Goal: Task Accomplishment & Management: Complete application form

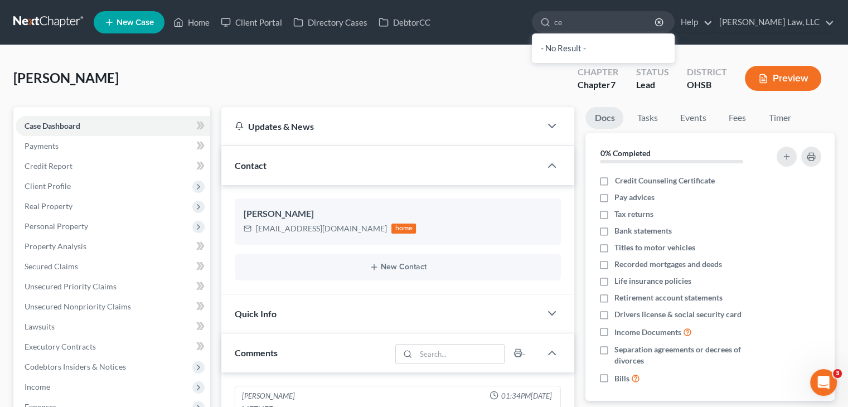
type input "c"
click at [269, 27] on link "Client Portal" at bounding box center [251, 22] width 72 height 20
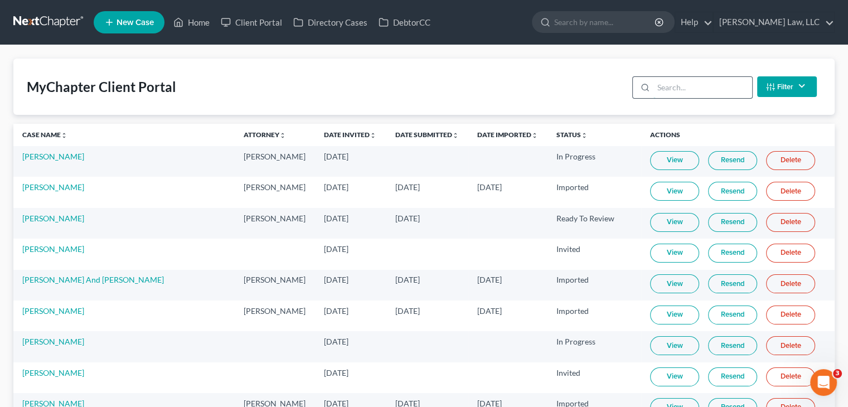
click at [674, 79] on input "search" at bounding box center [702, 87] width 99 height 21
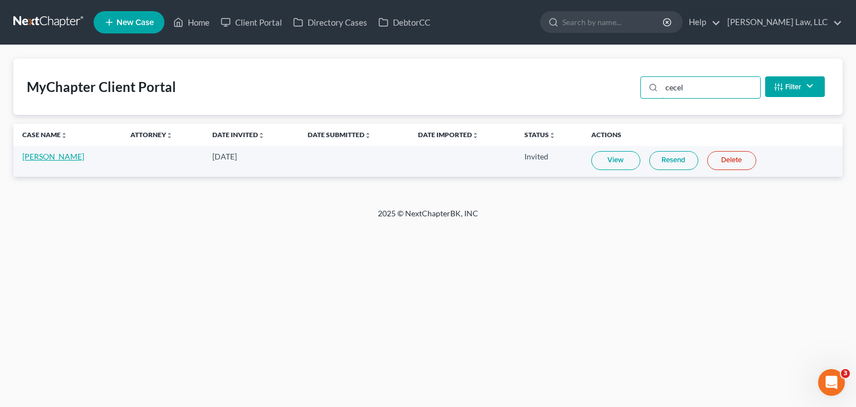
type input "cecel"
click at [48, 156] on link "[PERSON_NAME]" at bounding box center [53, 156] width 62 height 9
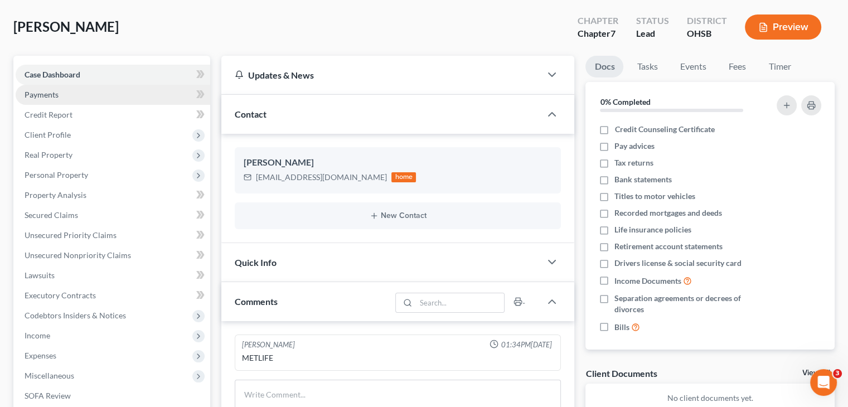
scroll to position [51, 0]
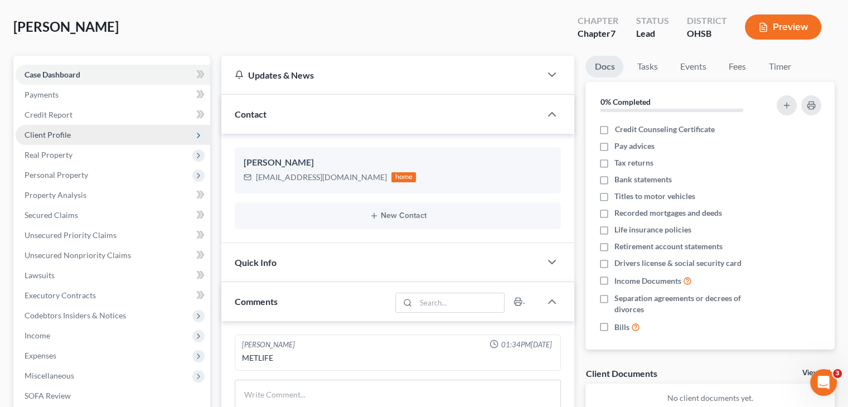
click at [74, 132] on span "Client Profile" at bounding box center [113, 135] width 195 height 20
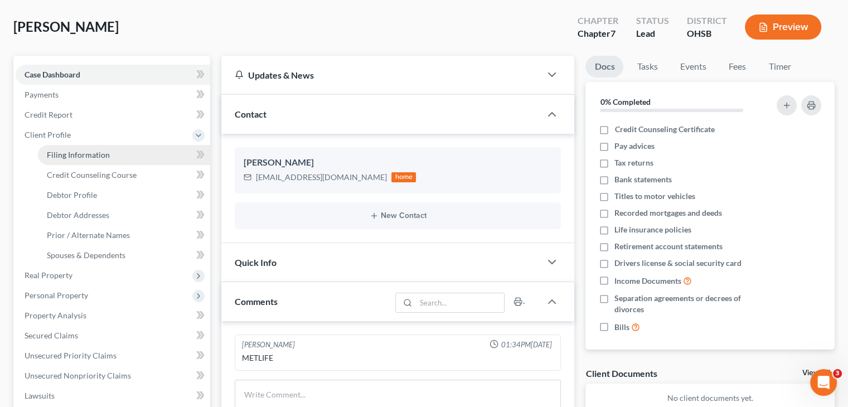
click at [96, 152] on span "Filing Information" at bounding box center [78, 154] width 63 height 9
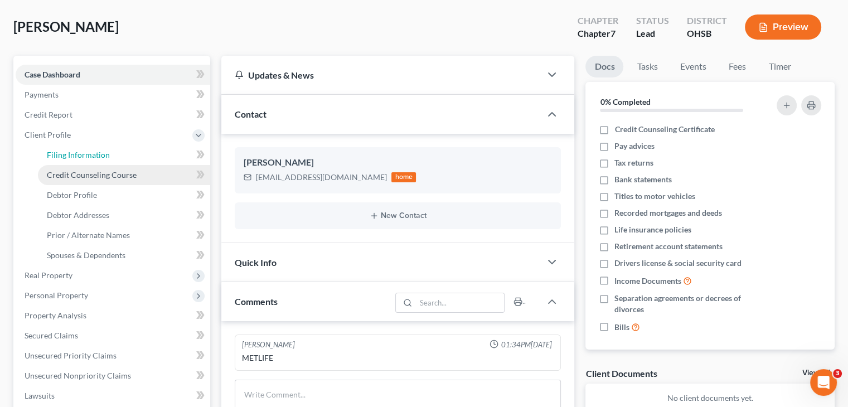
select select "1"
select select "0"
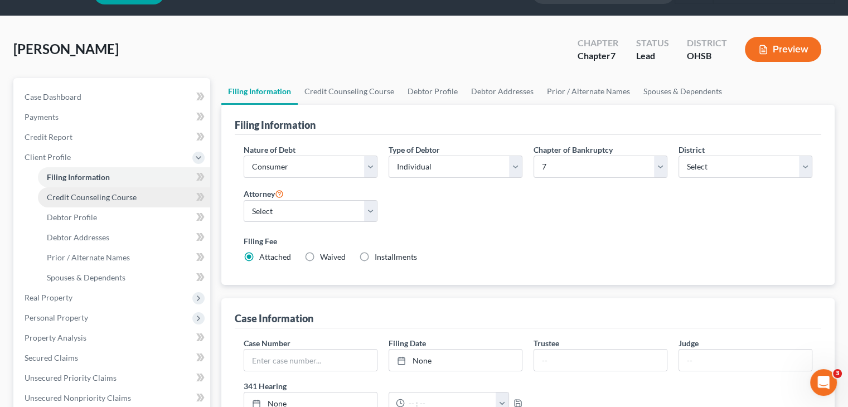
scroll to position [32, 0]
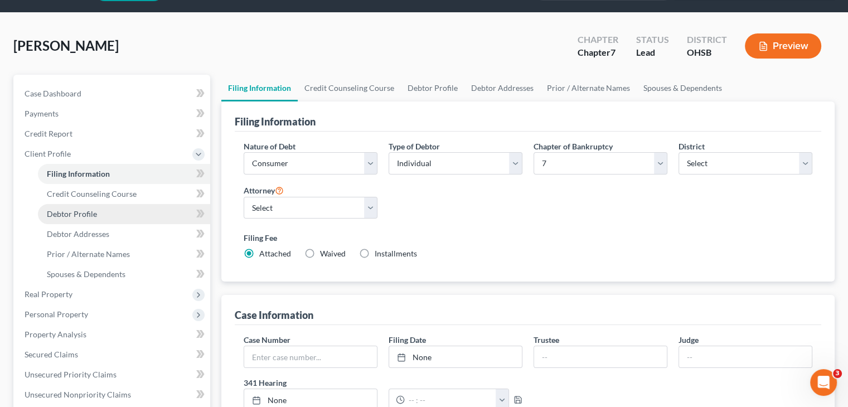
click at [93, 221] on link "Debtor Profile" at bounding box center [124, 214] width 172 height 20
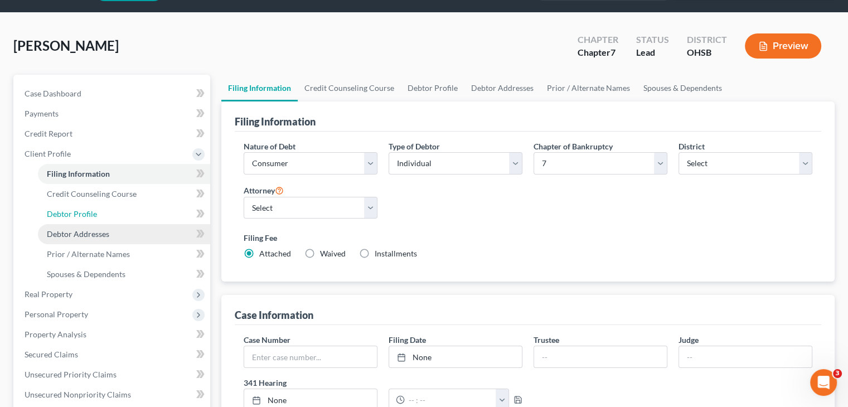
select select "0"
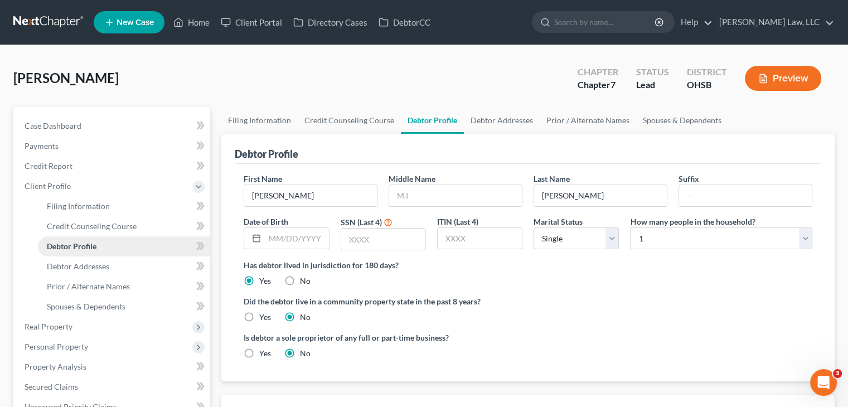
click at [89, 237] on link "Debtor Profile" at bounding box center [124, 246] width 172 height 20
click at [89, 263] on span "Debtor Addresses" at bounding box center [78, 265] width 62 height 9
select select "0"
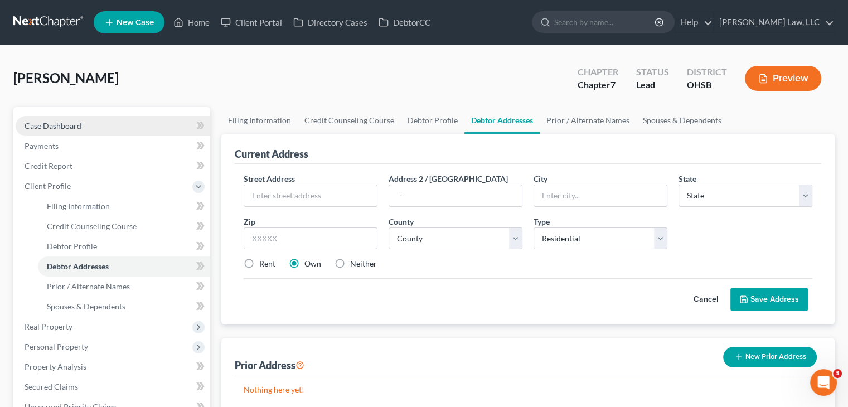
click at [35, 120] on link "Case Dashboard" at bounding box center [113, 126] width 195 height 20
